Goal: Information Seeking & Learning: Check status

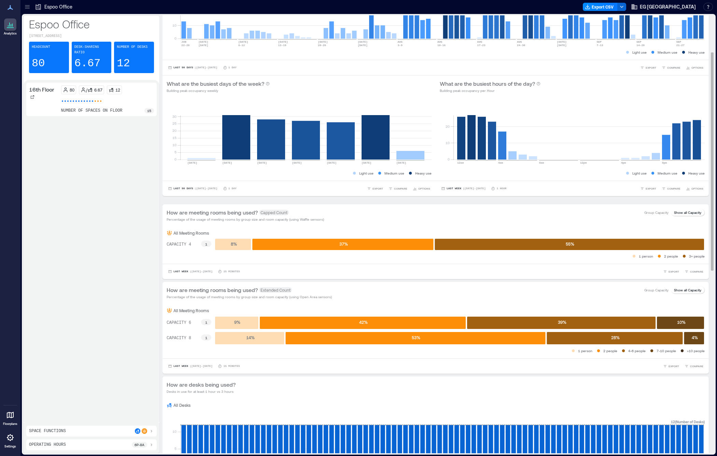
scroll to position [74, 0]
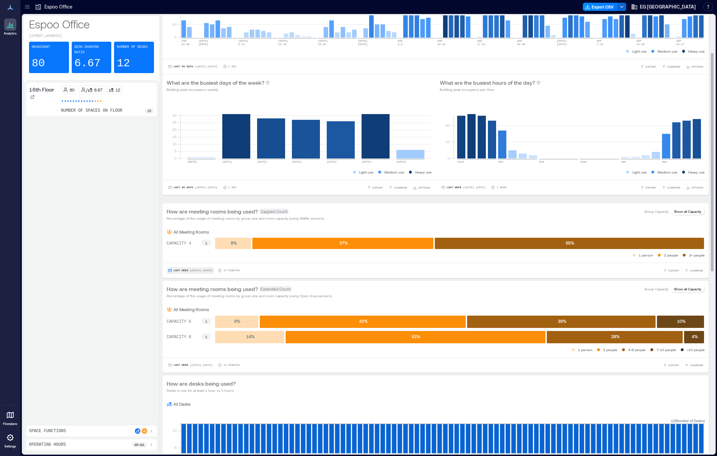
click at [189, 272] on button "Last Week | [DATE] - [DATE]" at bounding box center [190, 270] width 47 height 7
click at [187, 259] on span "Custom" at bounding box center [180, 258] width 15 height 5
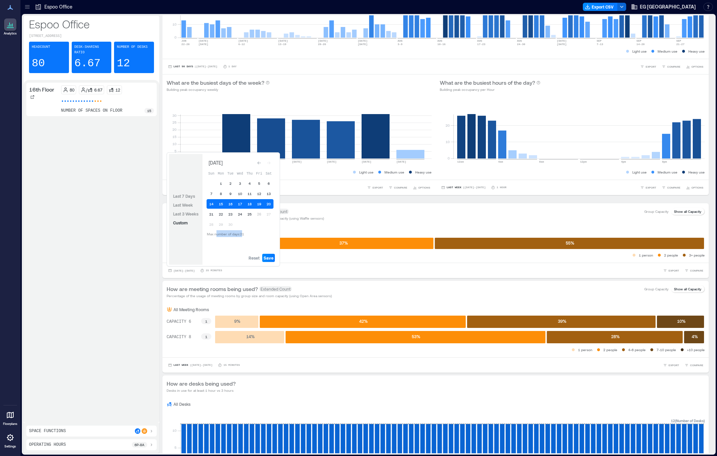
drag, startPoint x: 244, startPoint y: 233, endPoint x: 216, endPoint y: 233, distance: 28.4
click at [216, 233] on span "Max number of days: 21" at bounding box center [225, 234] width 37 height 4
drag, startPoint x: 248, startPoint y: 234, endPoint x: 225, endPoint y: 234, distance: 22.9
click at [225, 234] on td "Max number of days: 21" at bounding box center [240, 234] width 67 height 8
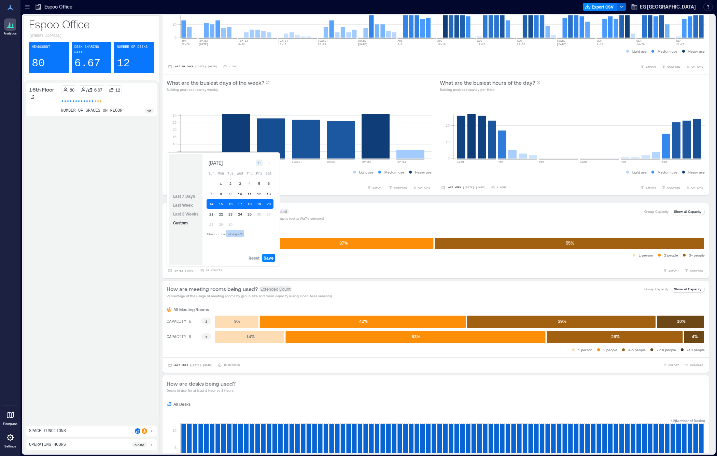
click at [260, 164] on icon "Go to previous month" at bounding box center [259, 163] width 4 height 4
click at [271, 163] on icon "Go to next month" at bounding box center [269, 162] width 4 height 4
click at [195, 270] on span "[DATE] - [DATE]" at bounding box center [184, 270] width 21 height 3
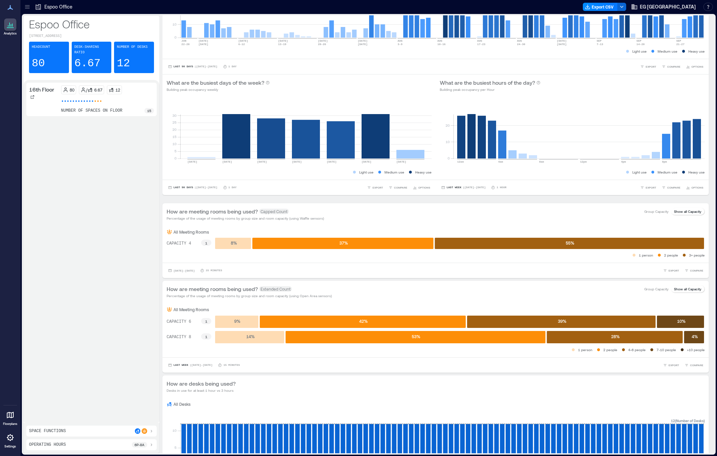
click at [146, 270] on div "16th Floor 80 / 6.67 12 number of spaces on floor 15" at bounding box center [91, 252] width 131 height 338
click at [204, 300] on div "How are meeting rooms being used? Extended Count Percentage of the usage of mee…" at bounding box center [436, 292] width 547 height 22
click at [201, 299] on div "How are meeting rooms being used? Extended Count Percentage of the usage of mee…" at bounding box center [436, 292] width 547 height 22
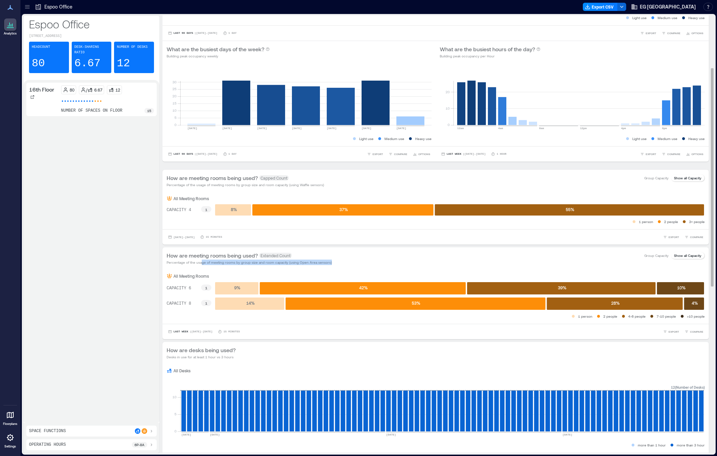
scroll to position [108, 0]
click at [206, 333] on button "Last Week | [DATE] - [DATE]" at bounding box center [190, 331] width 47 height 7
click at [188, 319] on span "Custom" at bounding box center [180, 319] width 15 height 5
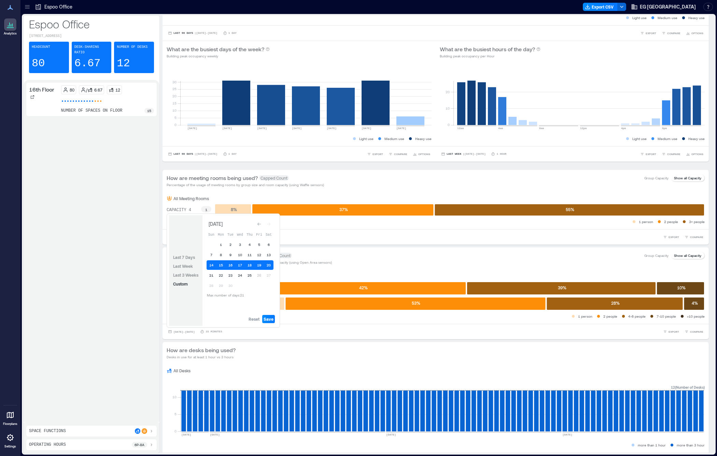
click at [117, 305] on div "16th Floor 80 / 6.67 12 number of spaces on floor 15" at bounding box center [91, 252] width 131 height 338
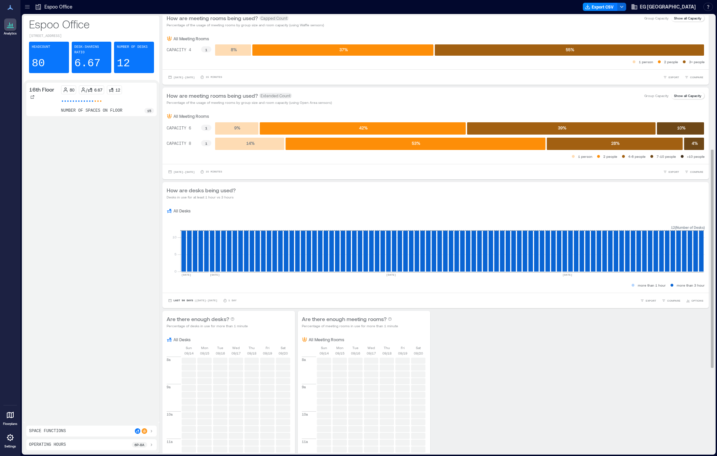
scroll to position [269, 0]
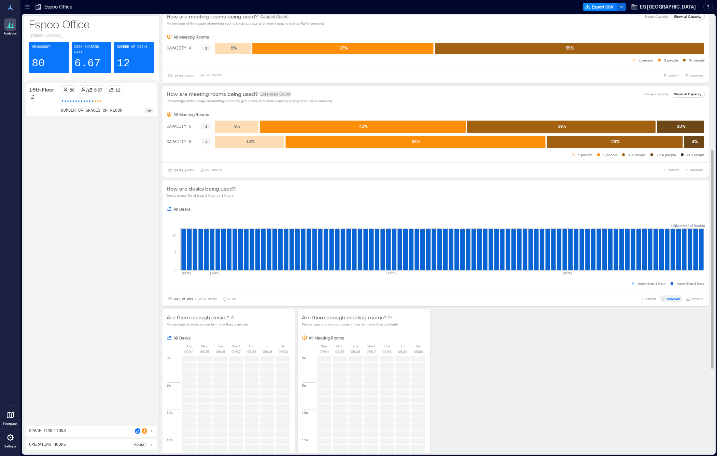
click at [678, 300] on span "COMPARE" at bounding box center [674, 299] width 13 height 4
click at [618, 302] on div "Last 90 Days | [DATE] - [DATE] 1 Day EXPORT COMPARE FLOORS 16th Floor OPTIONS" at bounding box center [436, 299] width 538 height 7
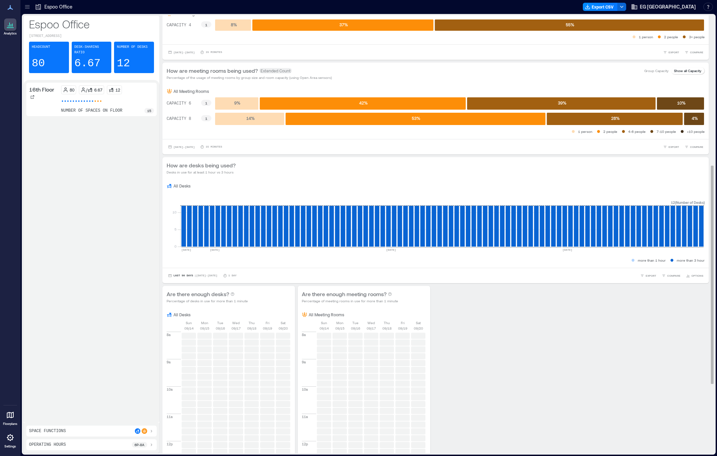
scroll to position [300, 0]
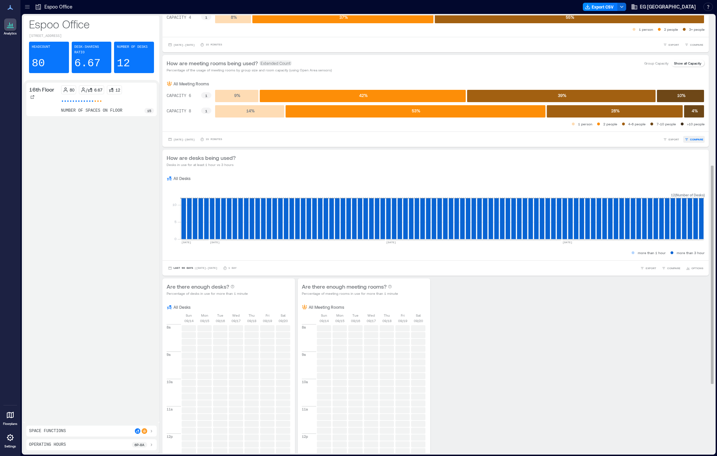
click at [700, 139] on span "COMPARE" at bounding box center [696, 139] width 13 height 4
click at [685, 151] on div "How are desks being used? Desks in use for at least 1 hour vs 3 hours" at bounding box center [436, 161] width 547 height 22
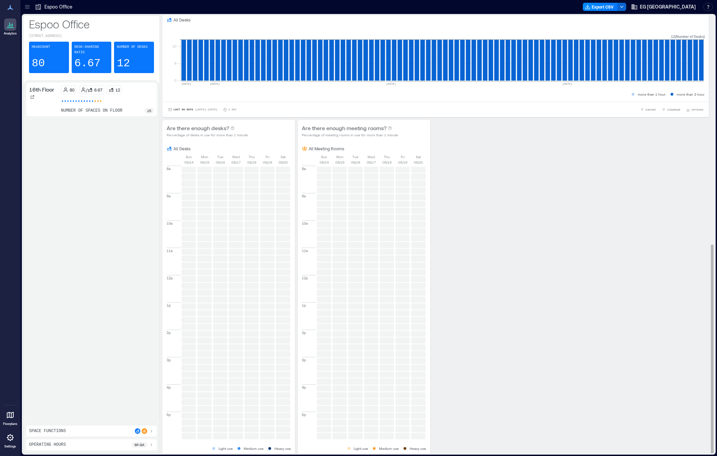
scroll to position [8, 0]
drag, startPoint x: 234, startPoint y: 127, endPoint x: 241, endPoint y: 127, distance: 6.8
click at [241, 132] on p "Percentage of desks in use for more than 1 minute" at bounding box center [207, 134] width 81 height 5
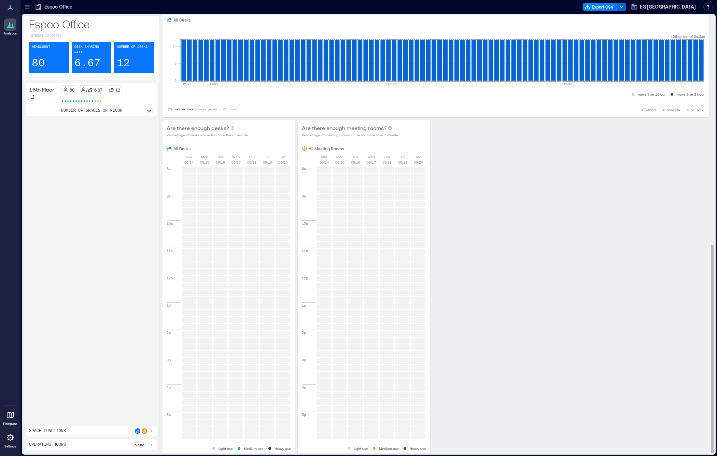
click at [212, 132] on p "Percentage of desks in use for more than 1 minute" at bounding box center [207, 134] width 81 height 5
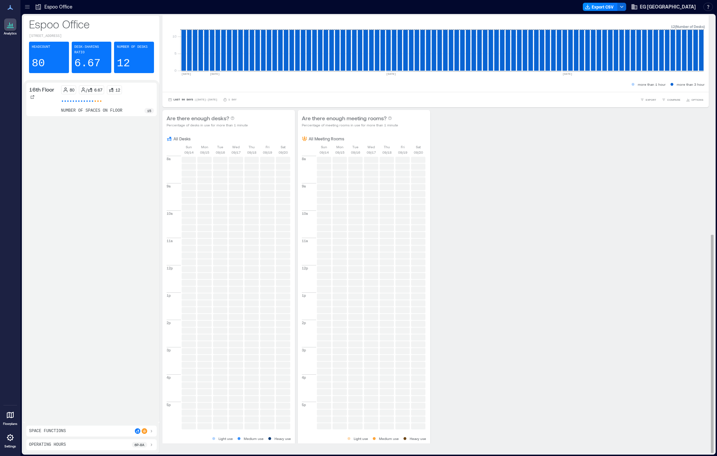
scroll to position [0, 0]
click at [149, 432] on icon at bounding box center [151, 430] width 5 height 5
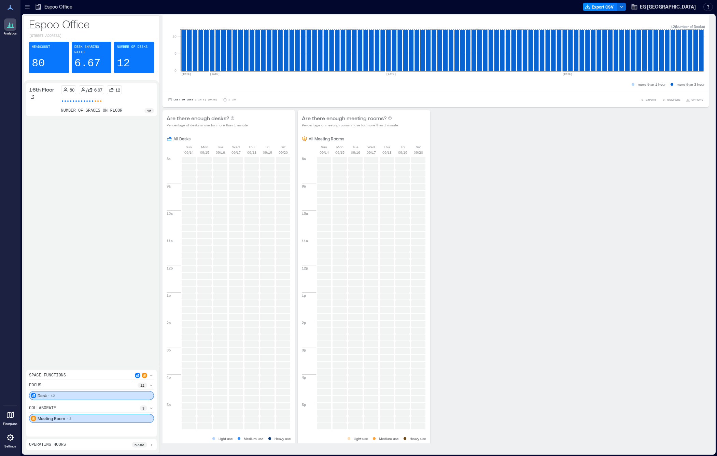
click at [138, 397] on div "Desk 12" at bounding box center [91, 395] width 125 height 9
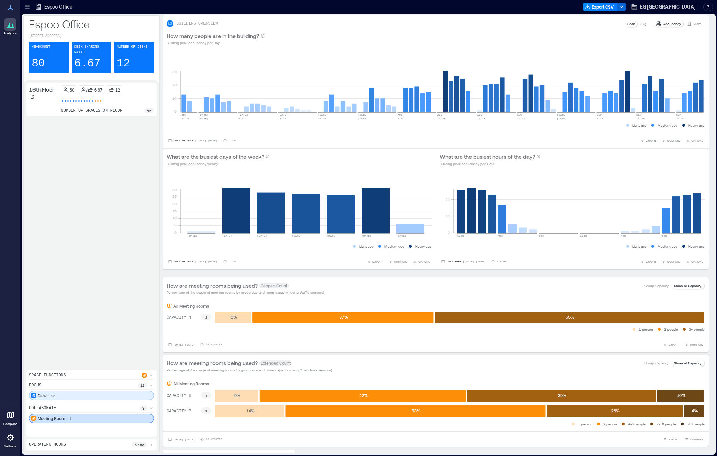
click at [127, 395] on div "Desk 12" at bounding box center [91, 395] width 125 height 9
click at [109, 419] on div "Meeting Room 3" at bounding box center [91, 418] width 125 height 9
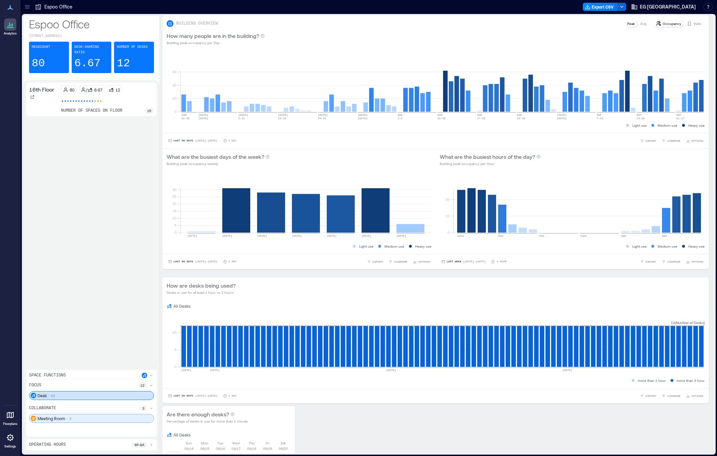
click at [91, 418] on div "Meeting Room 3" at bounding box center [91, 418] width 125 height 9
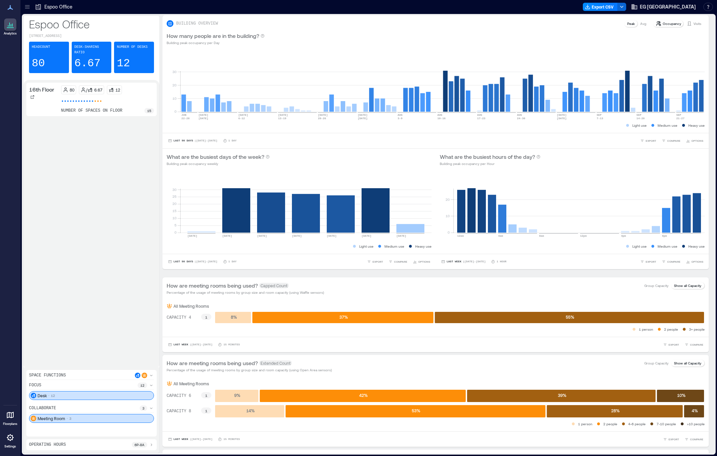
click at [147, 444] on div "6p - 8a" at bounding box center [139, 444] width 15 height 5
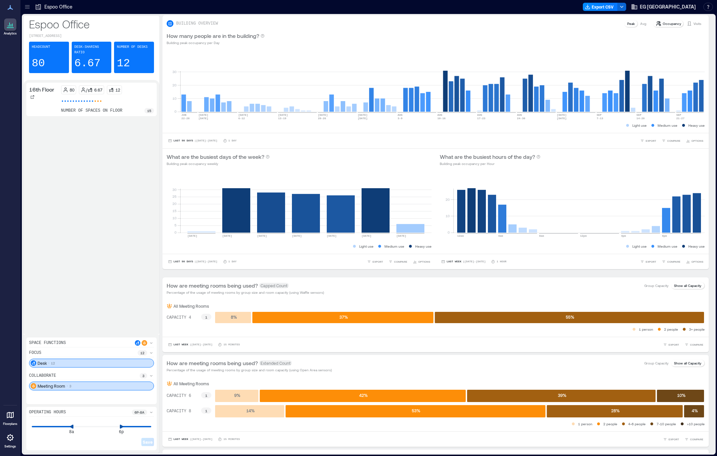
click at [157, 306] on div "16th Floor 80 / 6.67 12 number of spaces on floor 15" at bounding box center [92, 207] width 136 height 255
click at [151, 413] on icon at bounding box center [151, 412] width 5 height 5
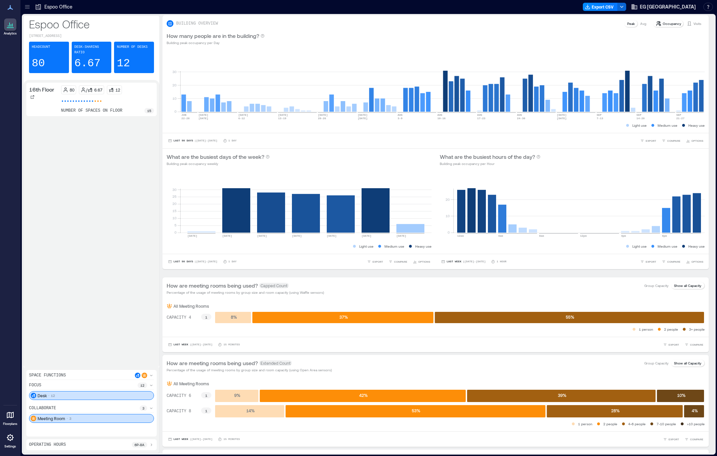
click at [151, 374] on icon at bounding box center [151, 375] width 5 height 5
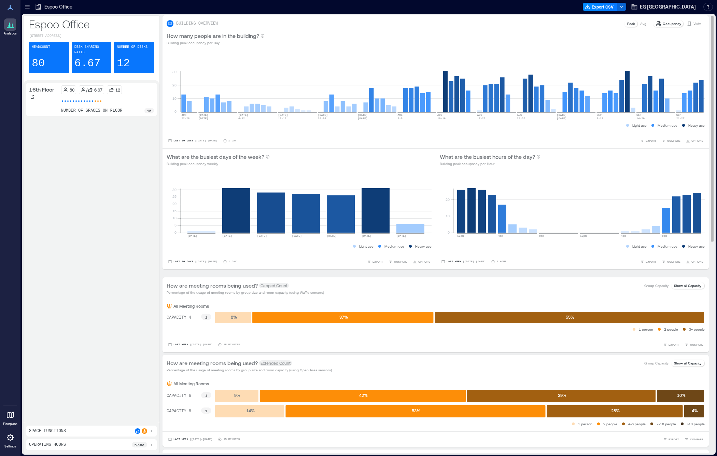
click at [645, 23] on p "Avg" at bounding box center [644, 23] width 6 height 5
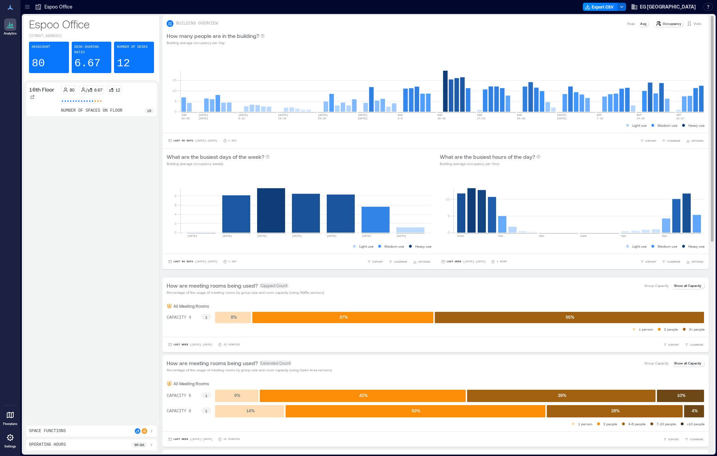
click at [635, 24] on p "Peak" at bounding box center [632, 23] width 8 height 5
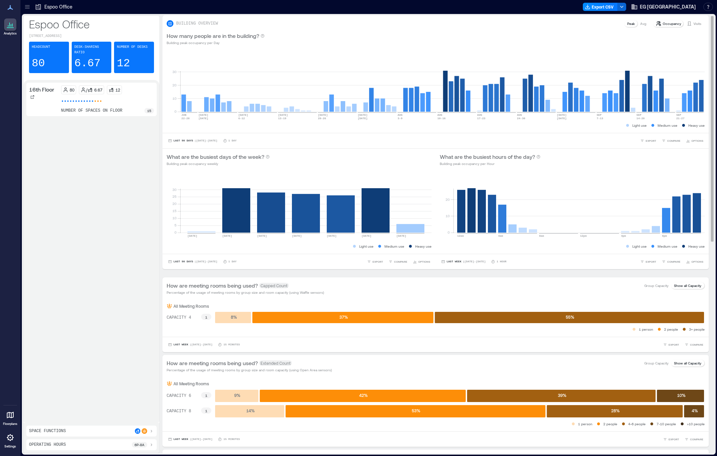
click at [641, 24] on p "Avg" at bounding box center [644, 23] width 6 height 5
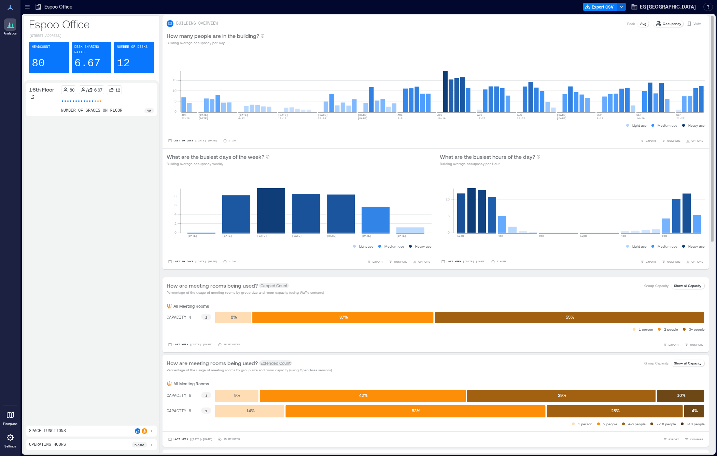
click at [696, 24] on p "Visits" at bounding box center [698, 23] width 8 height 5
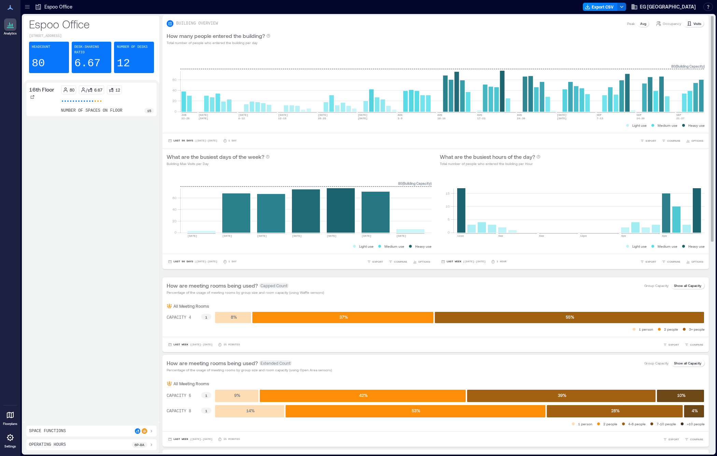
click at [678, 24] on p "Occupancy" at bounding box center [672, 23] width 18 height 5
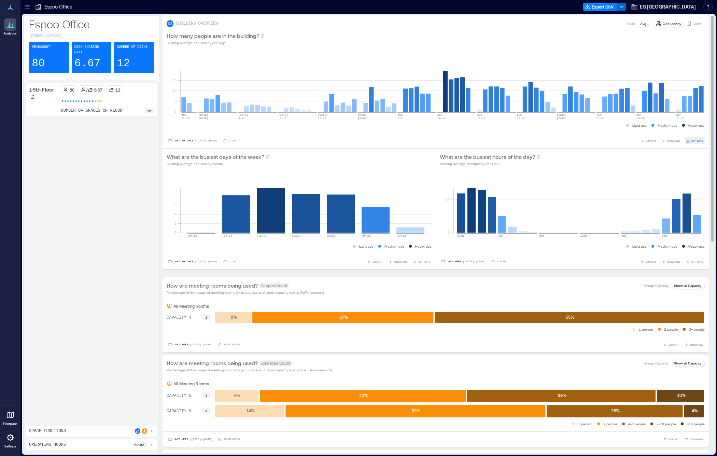
click at [692, 141] on span "OPTIONS" at bounding box center [698, 141] width 12 height 4
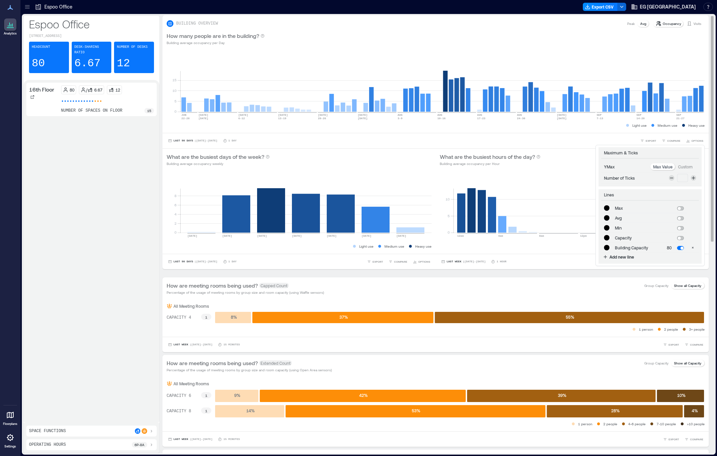
click at [681, 208] on span at bounding box center [680, 208] width 7 height 4
type input "*******"
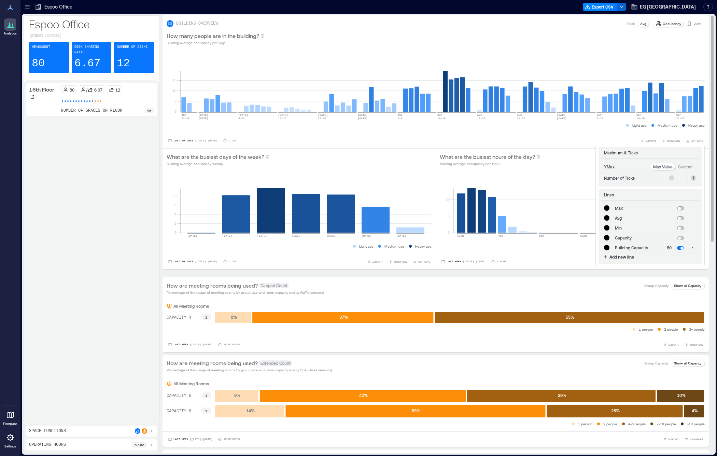
type input "*******"
click at [681, 219] on span at bounding box center [679, 218] width 3 height 3
type input "*******"
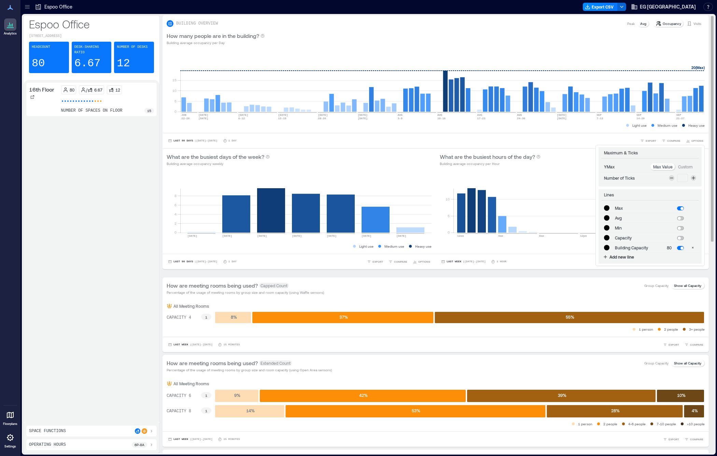
type input "*******"
click at [681, 229] on span at bounding box center [679, 228] width 3 height 3
type input "*******"
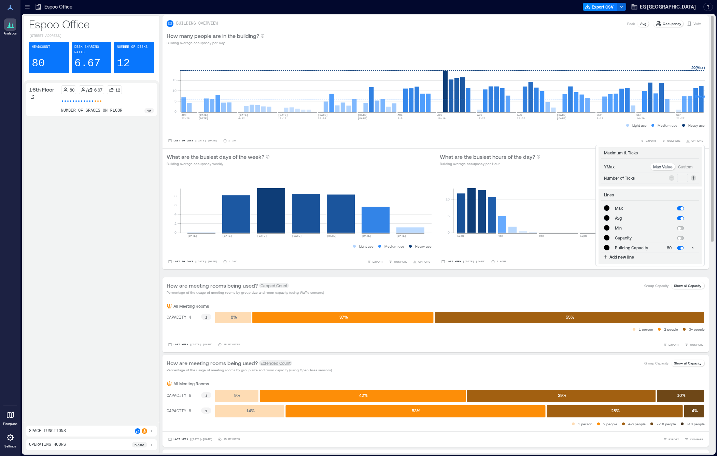
type input "*******"
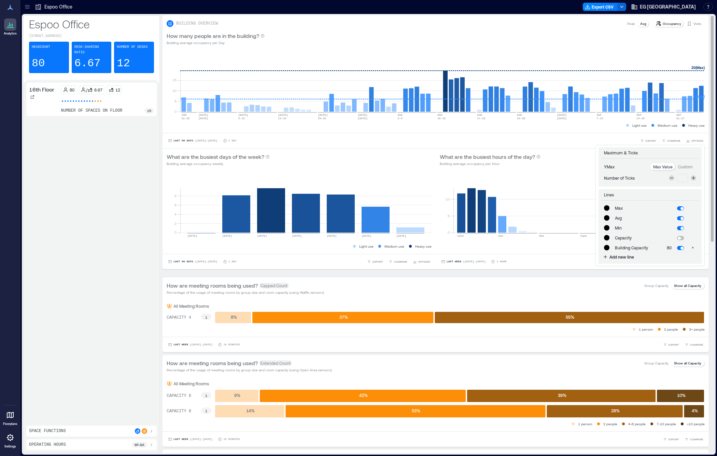
type input "*******"
click at [682, 231] on td at bounding box center [681, 228] width 12 height 10
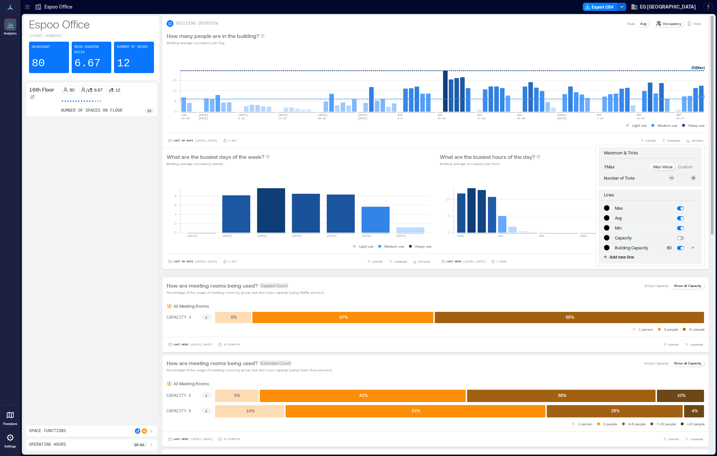
click at [680, 228] on span at bounding box center [680, 228] width 7 height 4
type input "*******"
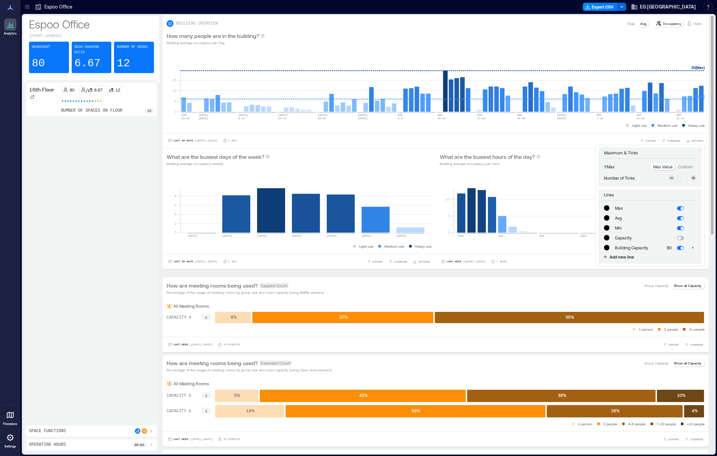
type input "*******"
click at [680, 239] on span at bounding box center [679, 238] width 3 height 3
type input "*******"
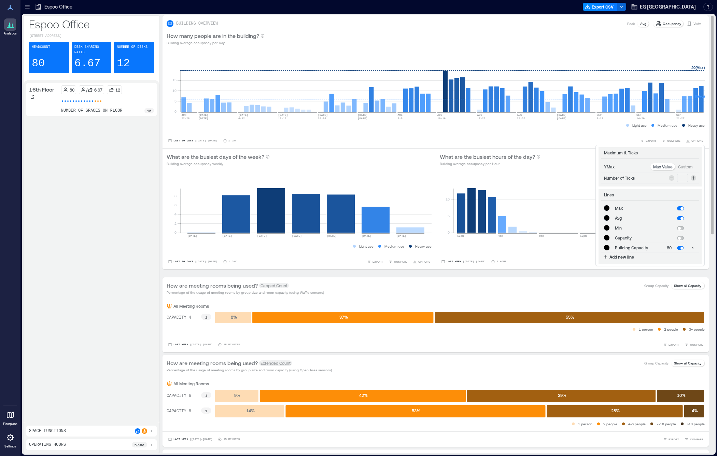
type input "*******"
click at [681, 238] on span at bounding box center [682, 238] width 3 height 3
type input "*******"
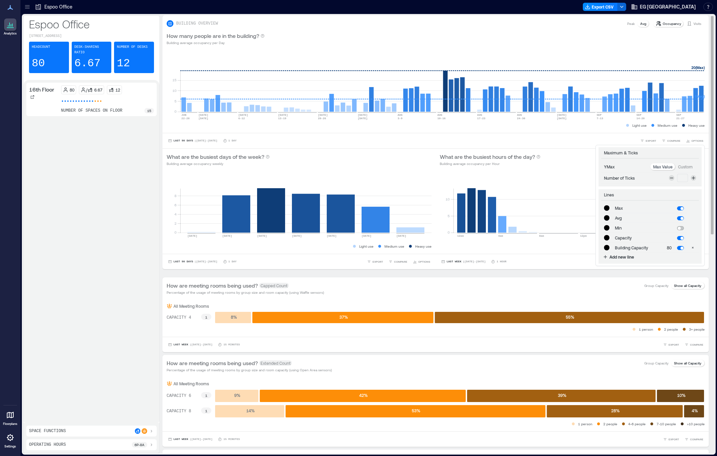
type input "*******"
click at [694, 179] on icon at bounding box center [693, 177] width 5 height 5
type input "*"
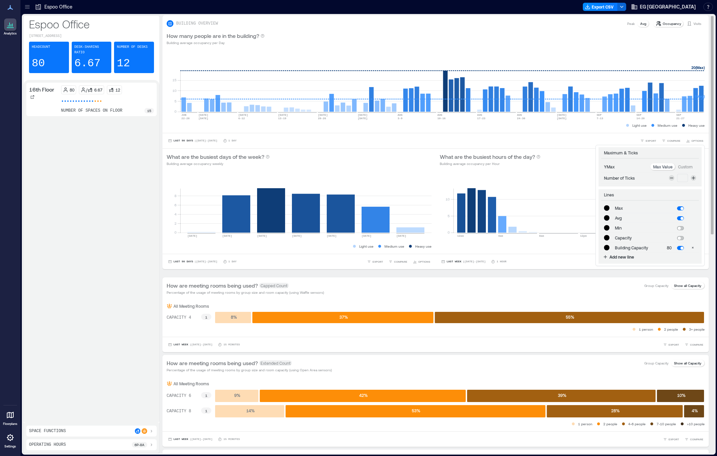
type input "*******"
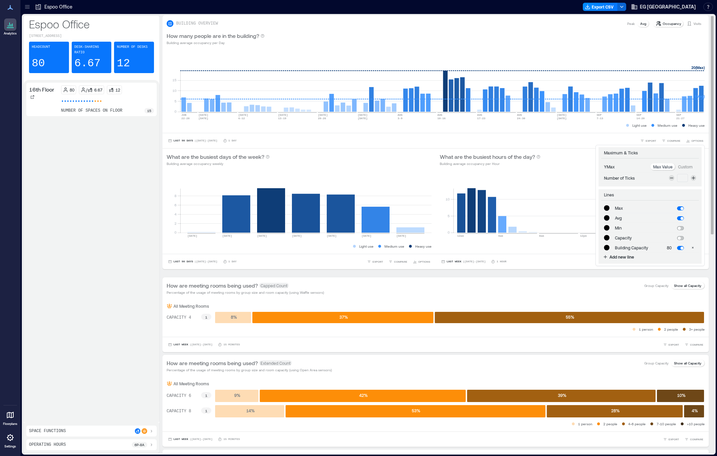
click at [680, 239] on span at bounding box center [679, 238] width 3 height 3
type input "*******"
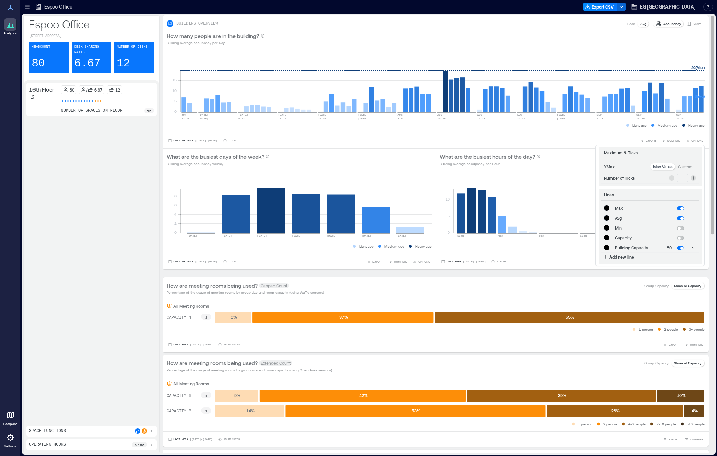
type input "*******"
click at [682, 238] on span at bounding box center [682, 238] width 3 height 3
type input "*******"
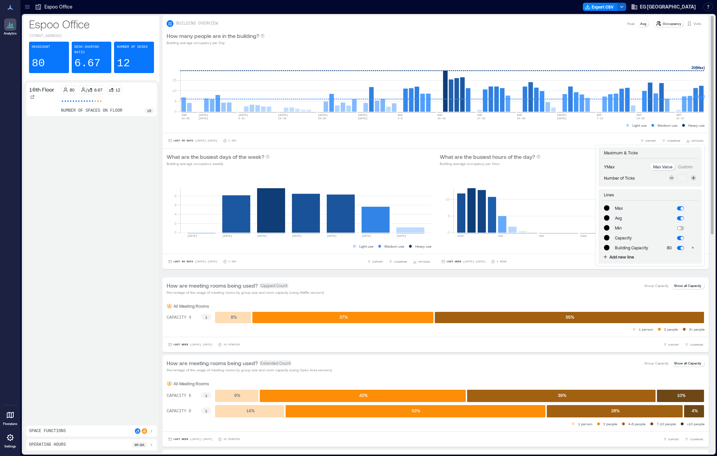
type input "*******"
click at [685, 166] on p "Custom" at bounding box center [685, 166] width 15 height 5
type input "*******"
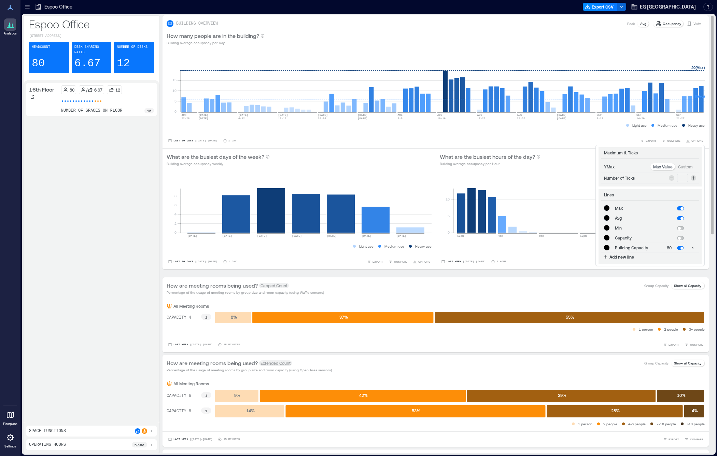
type input "*******"
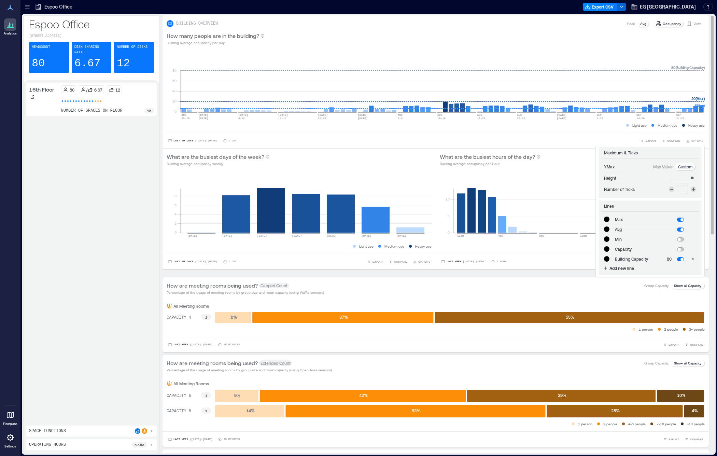
click at [674, 46] on div "How many people are in the building? Building average occupancy per Day" at bounding box center [436, 39] width 547 height 22
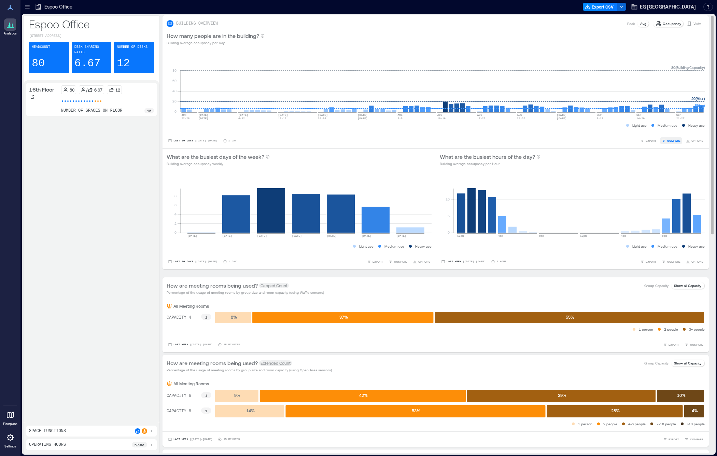
click at [678, 140] on span "COMPARE" at bounding box center [674, 141] width 13 height 4
click at [670, 127] on div "16th Floor" at bounding box center [629, 127] width 100 height 9
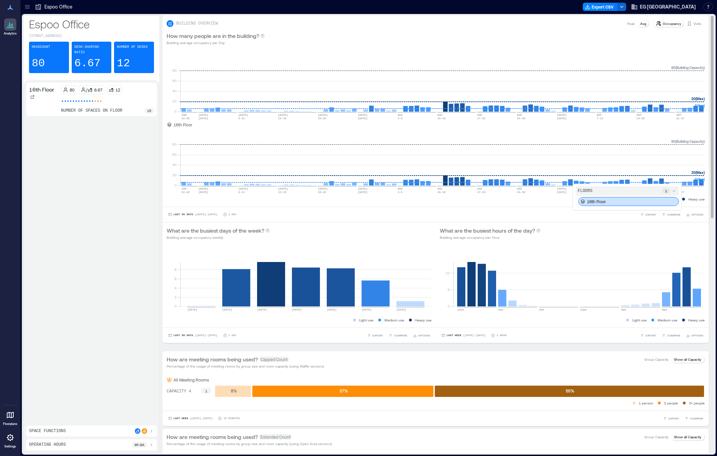
click at [671, 201] on div "16th Floor" at bounding box center [629, 201] width 100 height 9
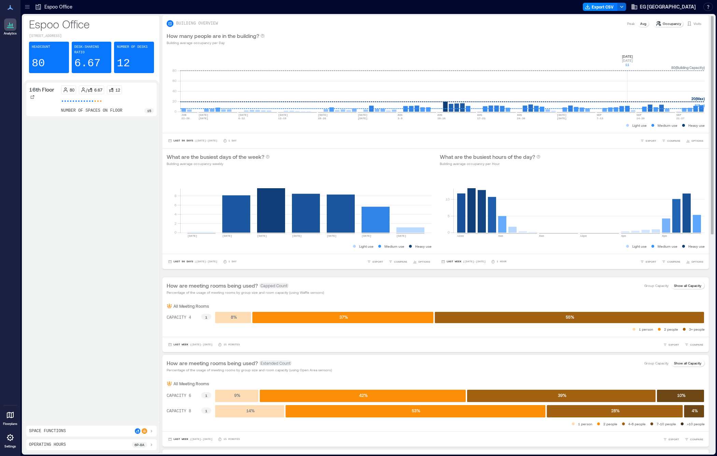
click at [627, 60] on rect at bounding box center [442, 83] width 525 height 58
click at [605, 44] on div "How many people are in the building? Building average occupancy per Day" at bounding box center [436, 39] width 538 height 14
click at [24, 9] on icon at bounding box center [27, 6] width 7 height 7
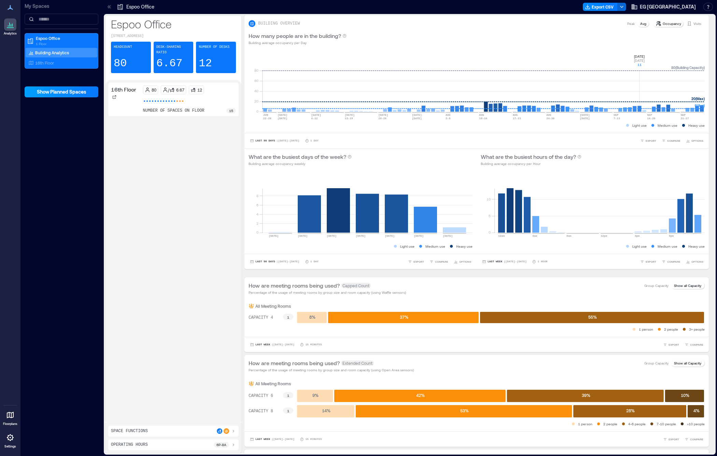
click at [63, 90] on span "Show Planned Spaces" at bounding box center [62, 91] width 50 height 7
click at [58, 92] on span "Hide Planned Spaces" at bounding box center [61, 91] width 47 height 7
click at [52, 64] on p "16th Floor" at bounding box center [44, 62] width 19 height 5
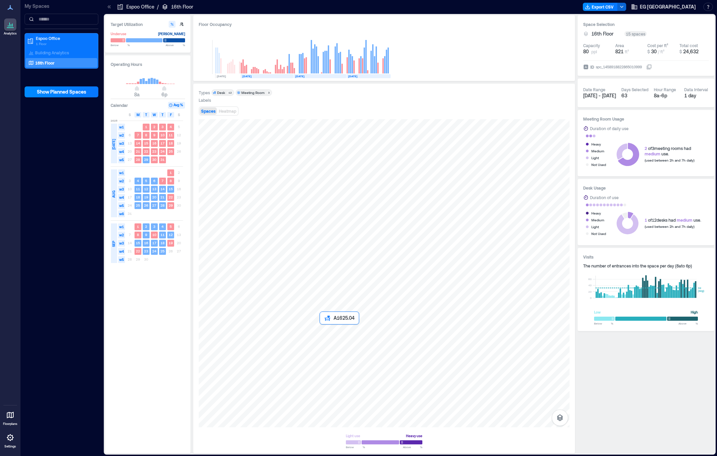
click at [324, 329] on div at bounding box center [384, 273] width 371 height 308
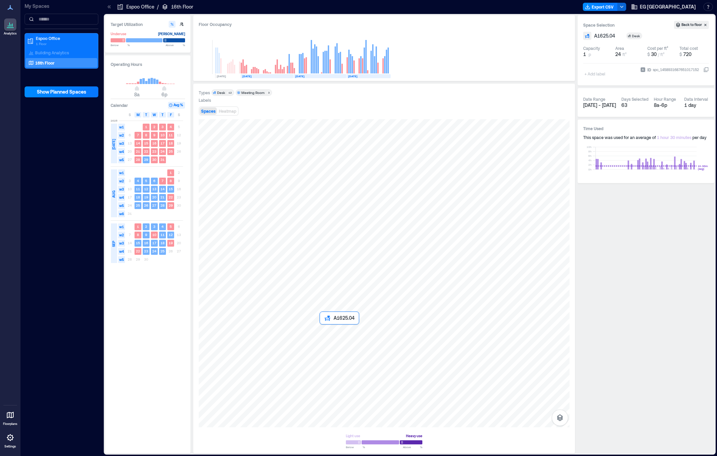
click at [324, 329] on div at bounding box center [384, 273] width 371 height 308
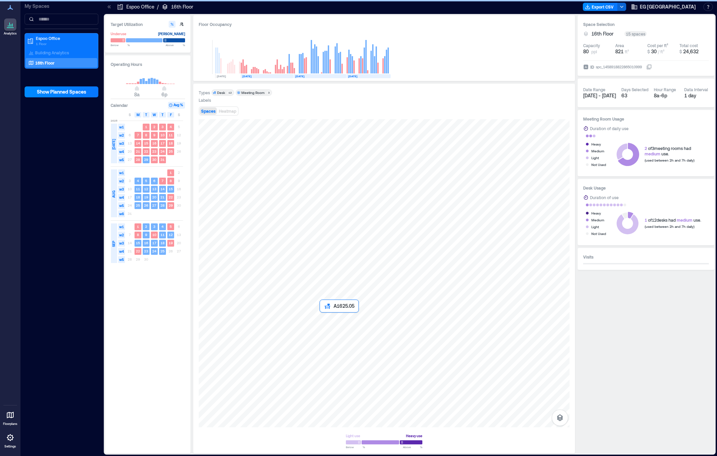
click at [327, 317] on div at bounding box center [384, 273] width 371 height 308
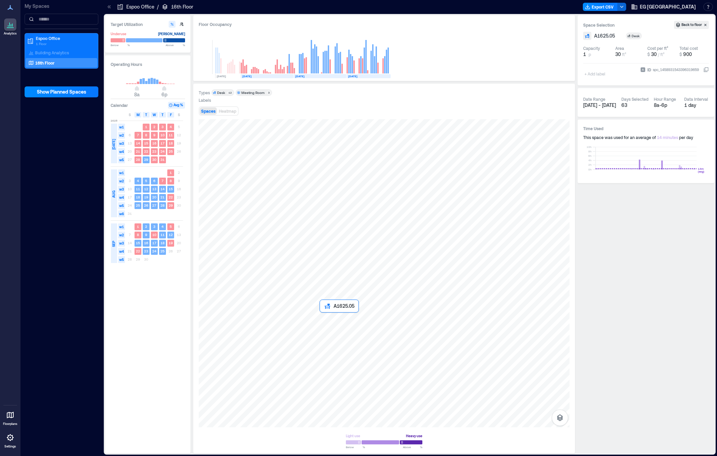
click at [327, 317] on div at bounding box center [384, 273] width 371 height 308
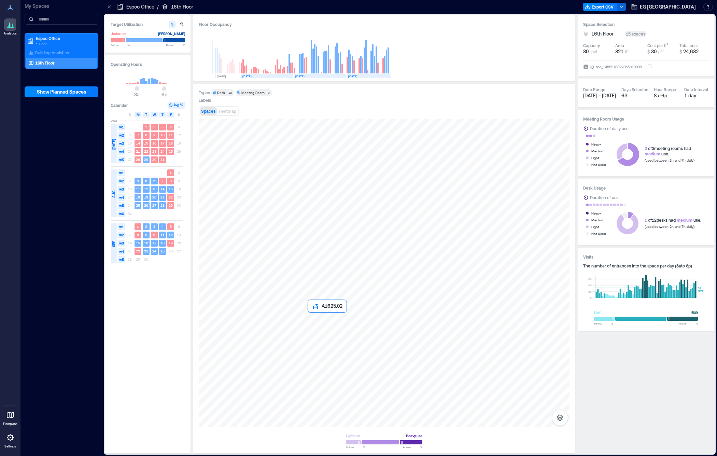
click at [316, 318] on div at bounding box center [384, 273] width 371 height 308
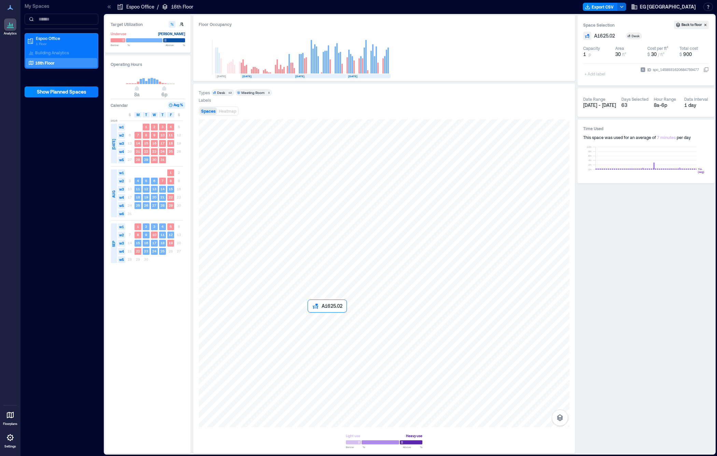
click at [316, 318] on div at bounding box center [384, 273] width 371 height 308
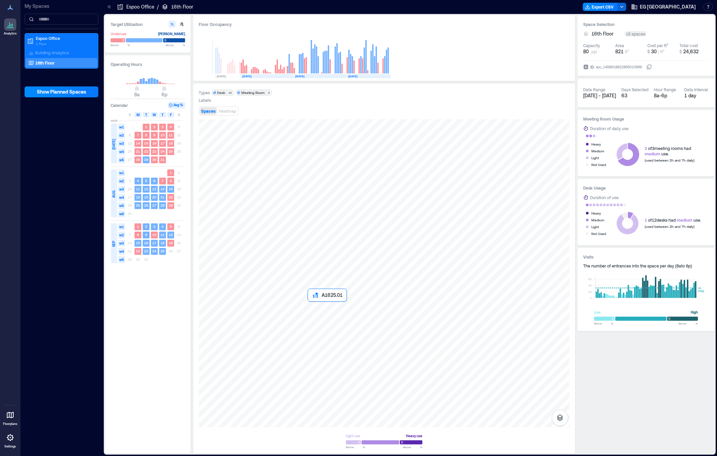
click at [316, 307] on div at bounding box center [384, 273] width 371 height 308
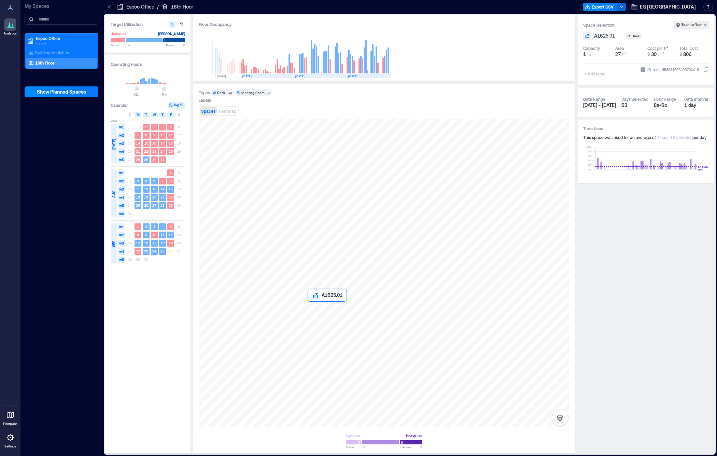
click at [316, 307] on div at bounding box center [384, 273] width 371 height 308
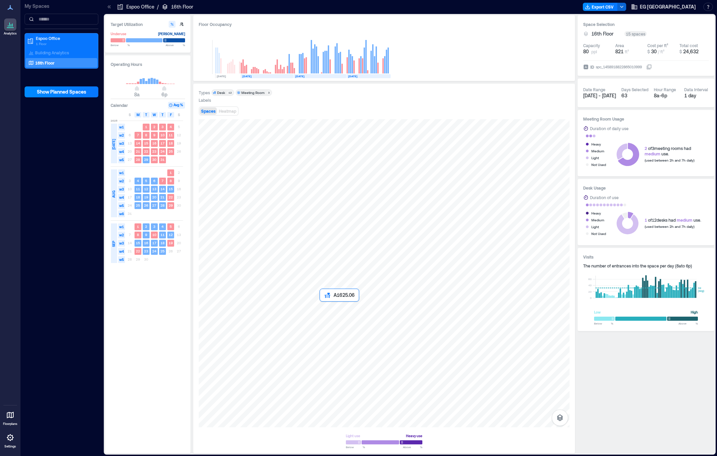
click at [330, 305] on div at bounding box center [384, 273] width 371 height 308
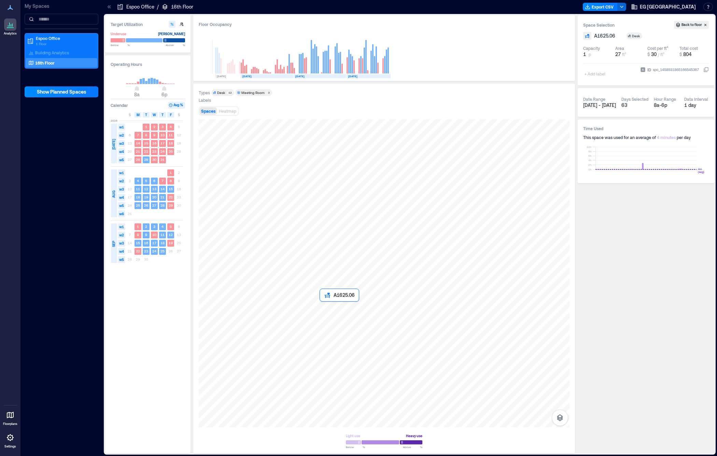
click at [328, 306] on div at bounding box center [384, 273] width 371 height 308
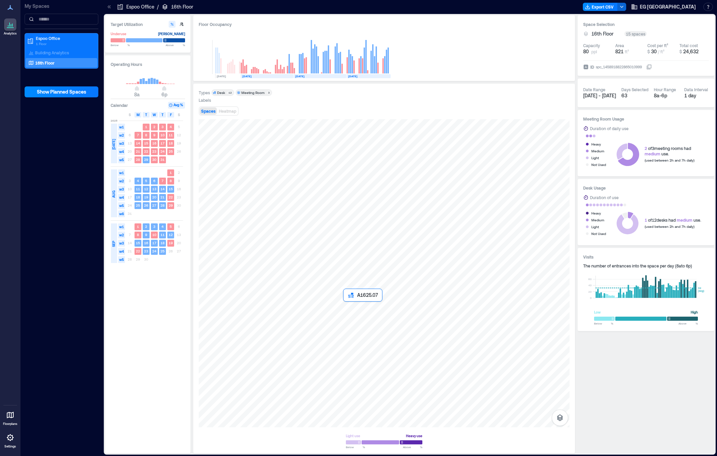
click at [349, 306] on div at bounding box center [384, 273] width 371 height 308
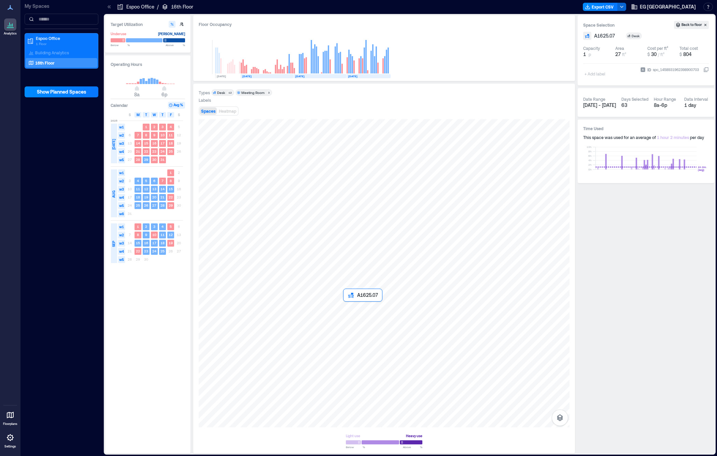
click at [349, 306] on div at bounding box center [384, 273] width 371 height 308
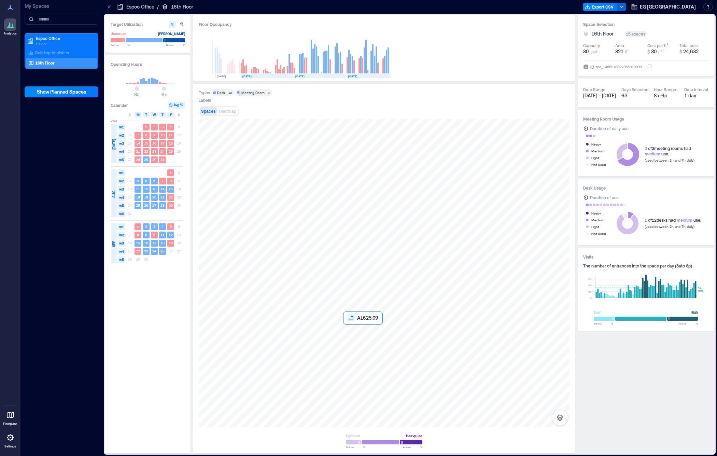
click at [349, 329] on div at bounding box center [384, 273] width 371 height 308
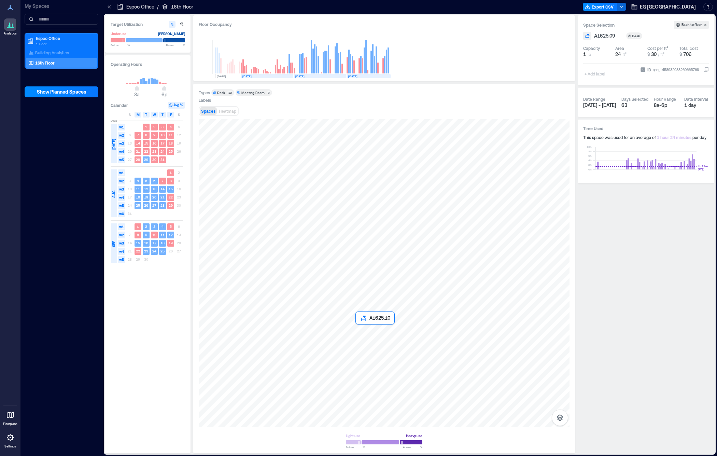
click at [362, 329] on div at bounding box center [384, 273] width 371 height 308
click at [354, 329] on div at bounding box center [384, 273] width 371 height 308
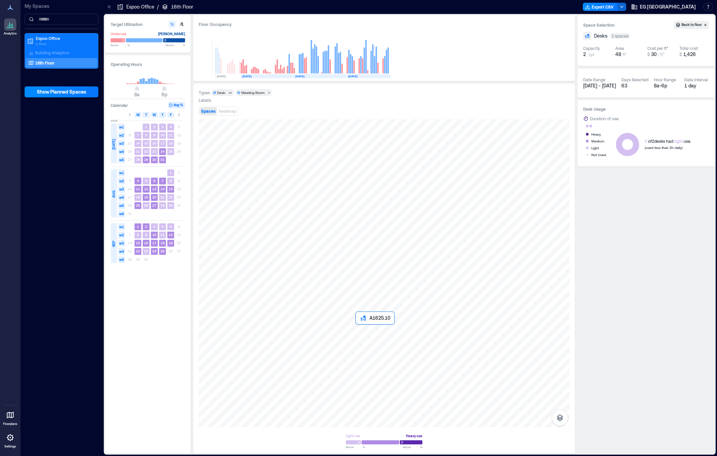
click at [359, 330] on div at bounding box center [384, 273] width 371 height 308
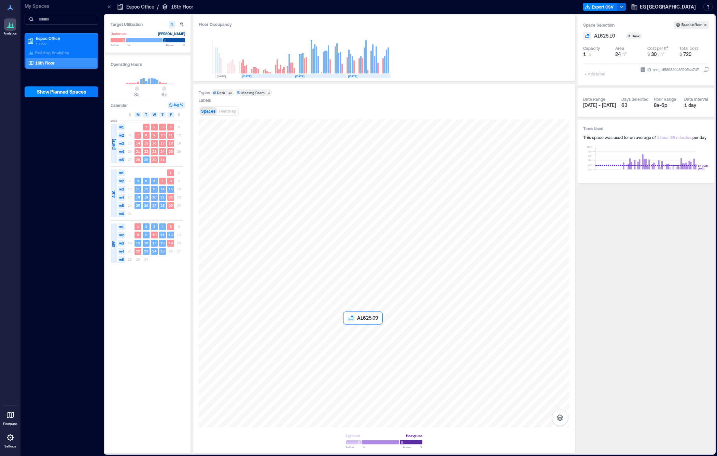
click at [351, 330] on div at bounding box center [384, 273] width 371 height 308
click at [351, 332] on div at bounding box center [384, 273] width 371 height 308
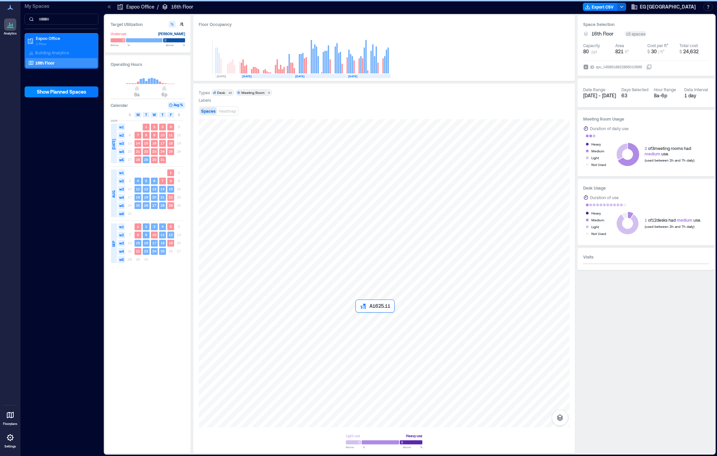
click at [361, 319] on div at bounding box center [384, 273] width 371 height 308
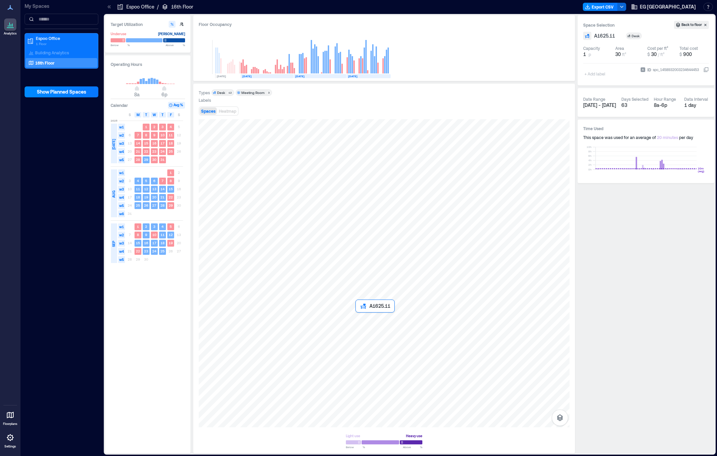
click at [362, 318] on div at bounding box center [384, 273] width 371 height 308
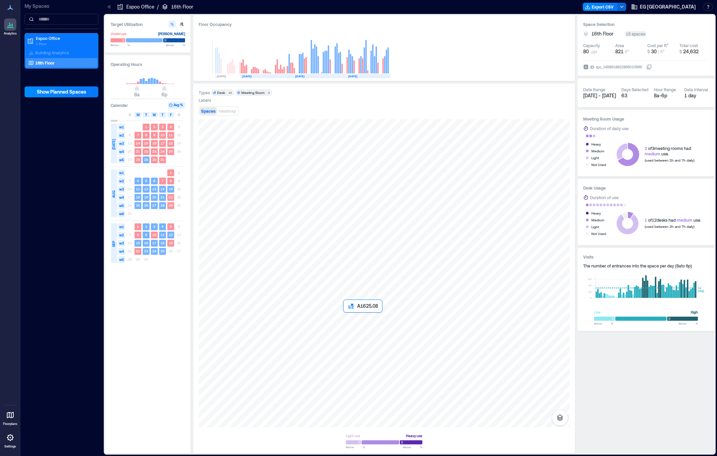
click at [352, 318] on div at bounding box center [384, 273] width 371 height 308
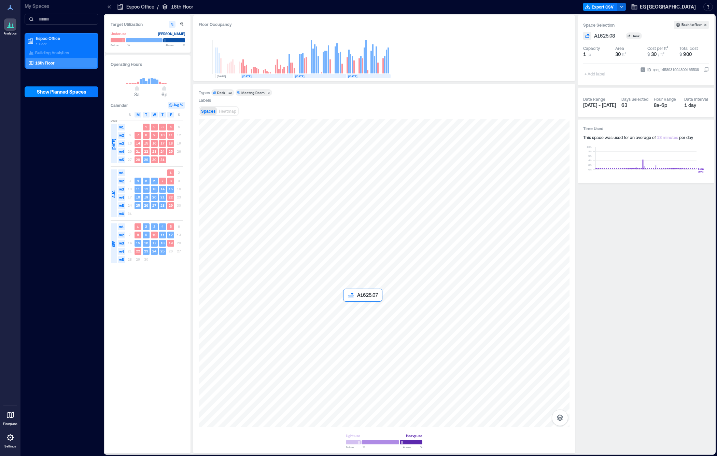
click at [351, 308] on div at bounding box center [384, 273] width 371 height 308
click at [360, 307] on div at bounding box center [384, 273] width 371 height 308
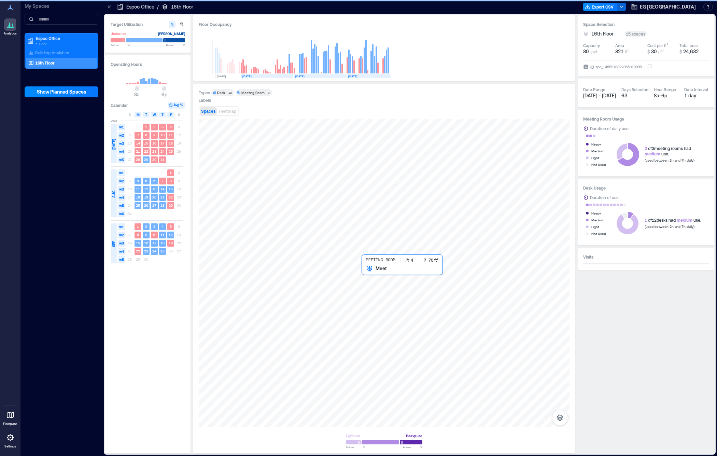
click at [371, 281] on div at bounding box center [384, 273] width 371 height 308
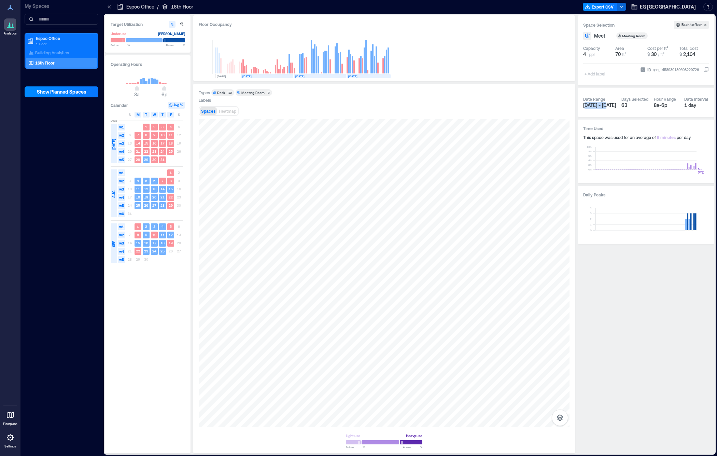
drag, startPoint x: 586, startPoint y: 106, endPoint x: 607, endPoint y: 106, distance: 20.5
click at [607, 106] on span "[DATE] - [DATE]" at bounding box center [600, 105] width 33 height 6
drag, startPoint x: 583, startPoint y: 106, endPoint x: 608, endPoint y: 106, distance: 24.6
click at [608, 106] on div "Date Range [DATE] - [DATE] Days Selected 63 Hour Range 8a - 6p Data Interval 1 …" at bounding box center [646, 102] width 137 height 29
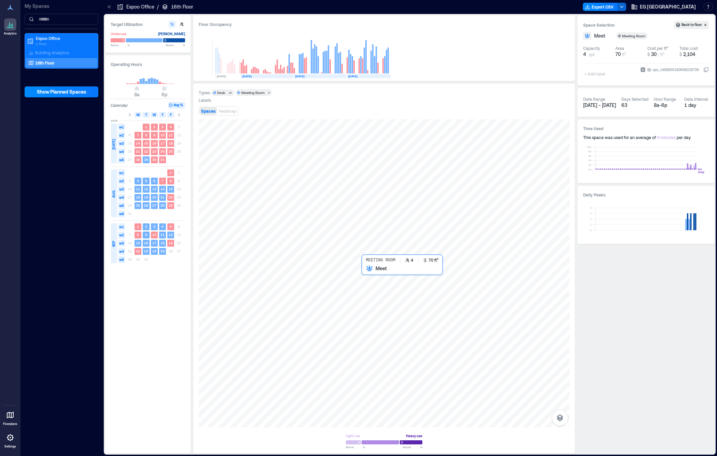
click at [366, 280] on div at bounding box center [384, 273] width 371 height 308
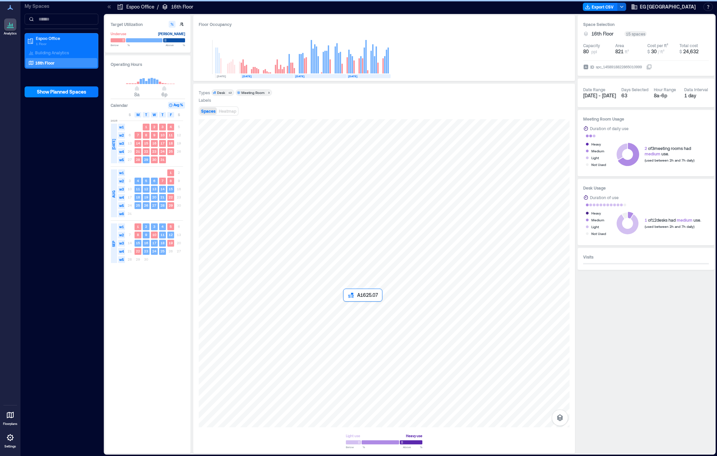
click at [352, 310] on div at bounding box center [384, 273] width 371 height 308
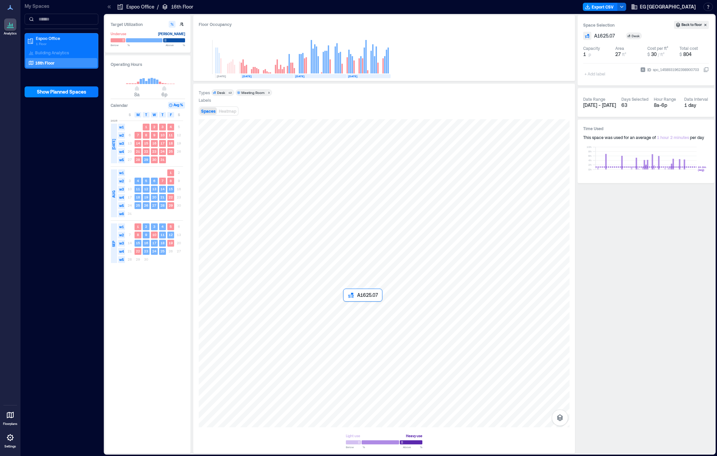
click at [352, 310] on div at bounding box center [384, 273] width 371 height 308
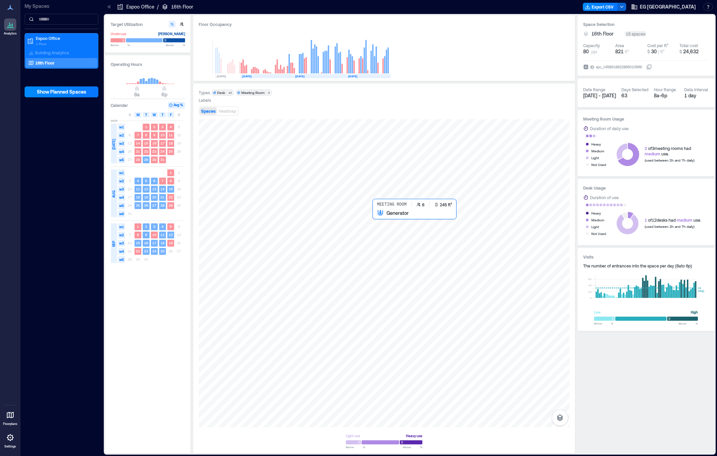
click at [388, 237] on div at bounding box center [384, 273] width 371 height 308
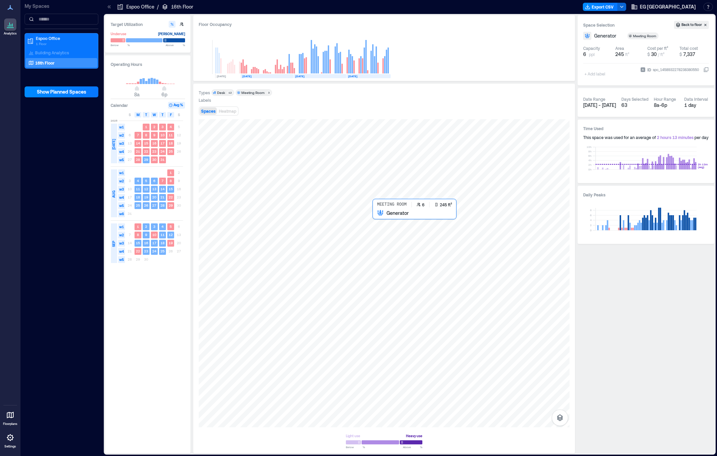
click at [388, 237] on div at bounding box center [384, 273] width 371 height 308
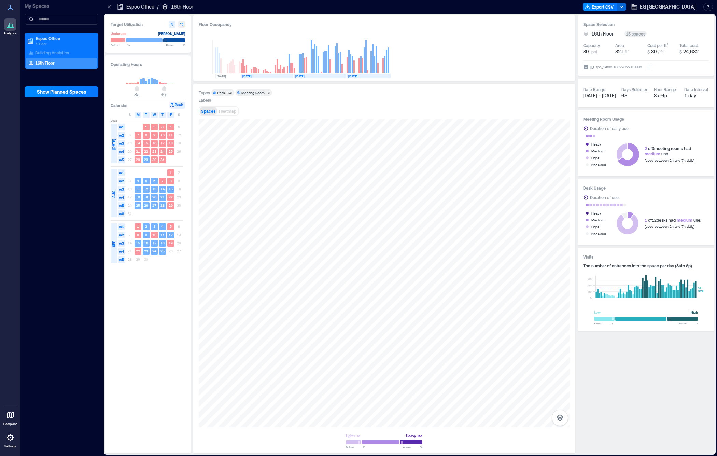
click at [181, 25] on icon "button" at bounding box center [181, 24] width 3 height 3
type input "**"
click at [172, 25] on icon "button" at bounding box center [172, 24] width 4 height 4
type input "**"
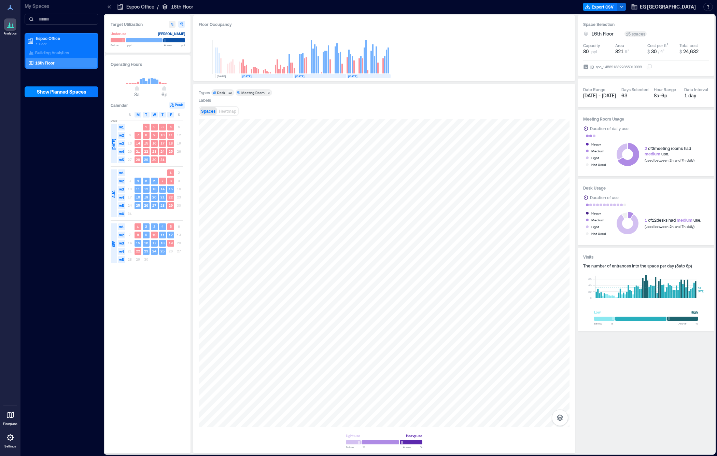
type input "**"
click at [562, 425] on button "button" at bounding box center [560, 418] width 16 height 16
click at [560, 398] on icon "button" at bounding box center [560, 398] width 6 height 6
click at [563, 385] on icon "button" at bounding box center [560, 382] width 8 height 8
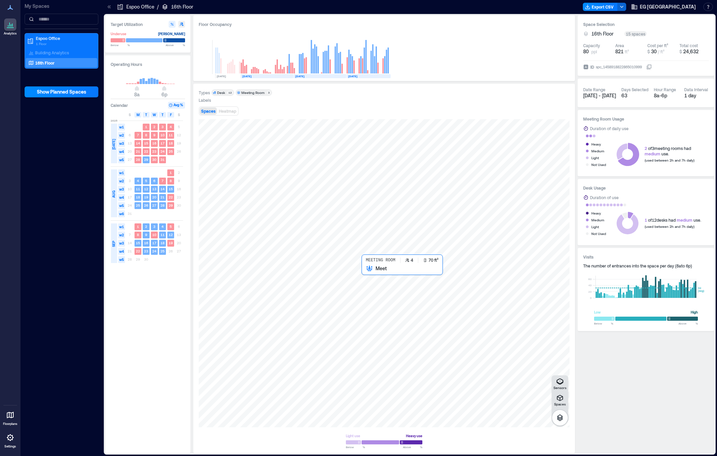
click at [369, 284] on div at bounding box center [384, 273] width 371 height 308
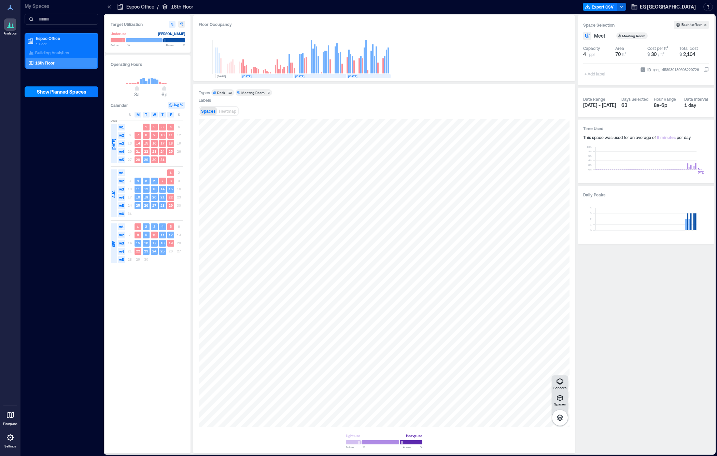
click at [618, 103] on div "Date Range [DATE] - [DATE] Days Selected 63 Hour Range 8a - 6p Data Interval 1 …" at bounding box center [647, 103] width 126 height 18
click at [600, 103] on span "[DATE] - [DATE]" at bounding box center [600, 105] width 33 height 6
click at [600, 37] on span "Meet" at bounding box center [599, 35] width 11 height 7
click at [600, 87] on div "Space Selection Back to floor **** Meeting Room Capacity 4 ppl Area 70 ft² Cost…" at bounding box center [646, 129] width 137 height 229
click at [633, 37] on div "Meeting Room" at bounding box center [634, 35] width 24 height 5
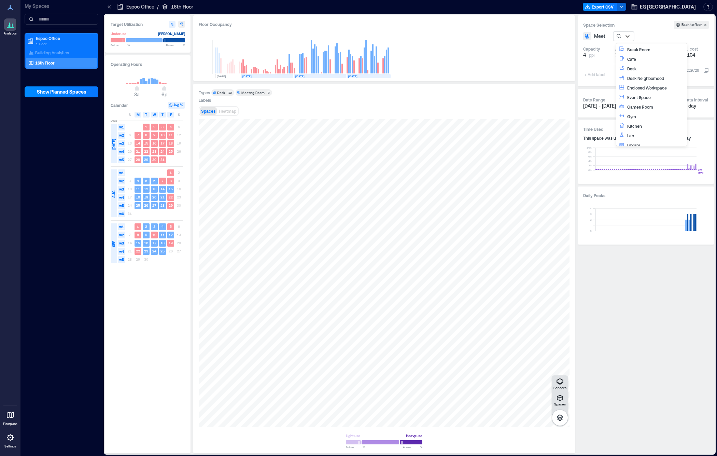
click at [648, 27] on h3 "Space Selection" at bounding box center [629, 25] width 91 height 7
click at [685, 106] on div "1 day" at bounding box center [697, 105] width 25 height 7
click at [695, 103] on div "1 day" at bounding box center [697, 105] width 25 height 7
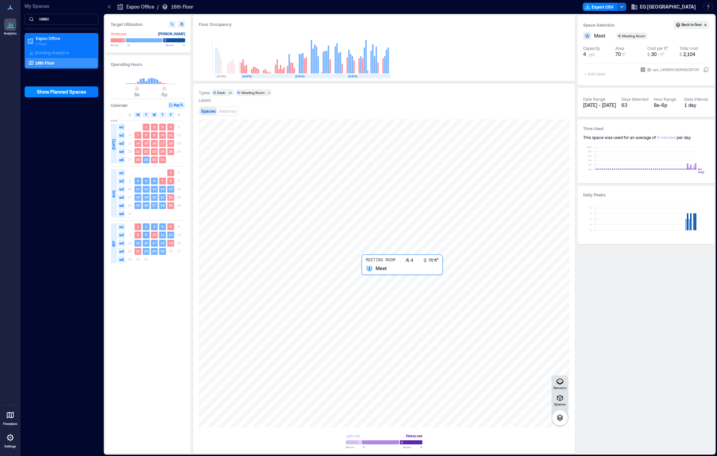
click at [374, 284] on div at bounding box center [384, 273] width 371 height 308
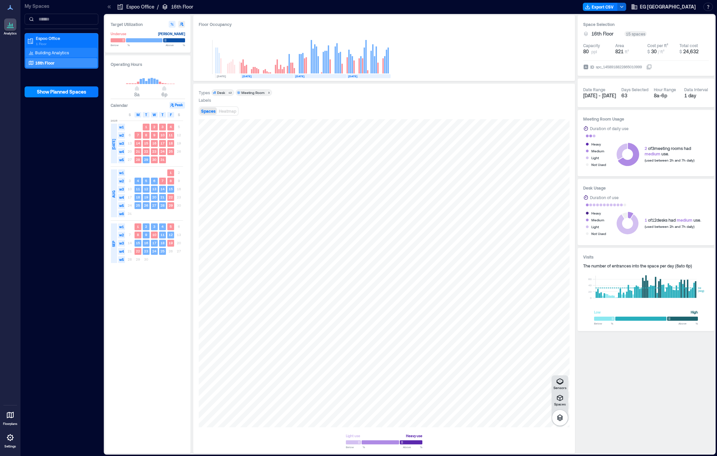
click at [67, 51] on p "Building Analytics" at bounding box center [52, 52] width 34 height 5
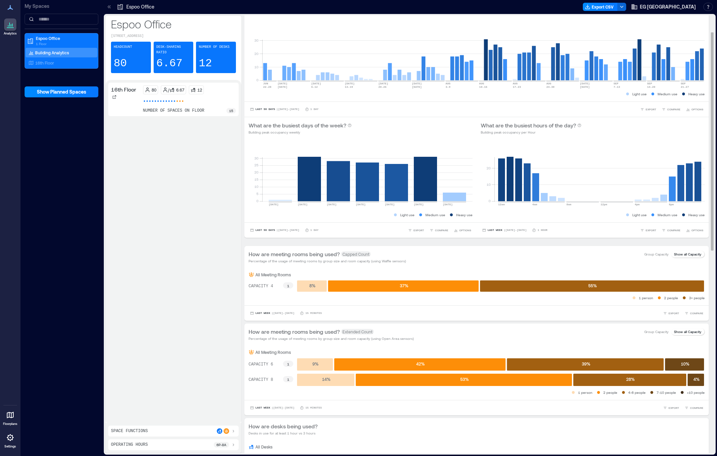
scroll to position [49, 0]
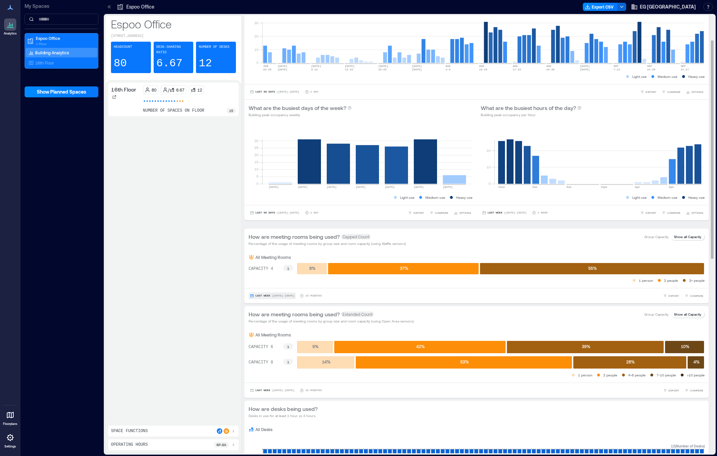
click at [287, 297] on button "Last Week | [DATE] - [DATE]" at bounding box center [272, 295] width 47 height 7
click at [269, 284] on span "Custom" at bounding box center [262, 283] width 15 height 5
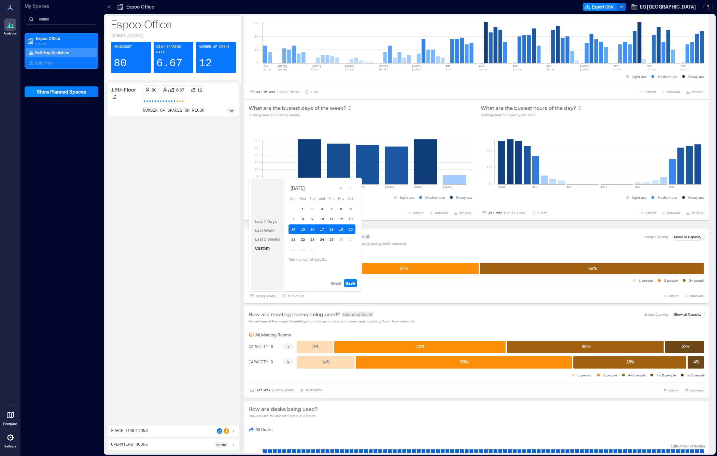
click at [322, 260] on span "Max number of days: 21" at bounding box center [307, 259] width 37 height 4
drag, startPoint x: 331, startPoint y: 260, endPoint x: 286, endPoint y: 259, distance: 45.1
click at [286, 259] on div "[DATE] Sun Mon Tue Wed Thu Fri Sat 1 2 3 4 5 6 7 8 9 10 11 12 13 14 15 16 17 18…" at bounding box center [322, 223] width 75 height 88
click at [298, 260] on span "Max number of days: 21" at bounding box center [307, 259] width 37 height 4
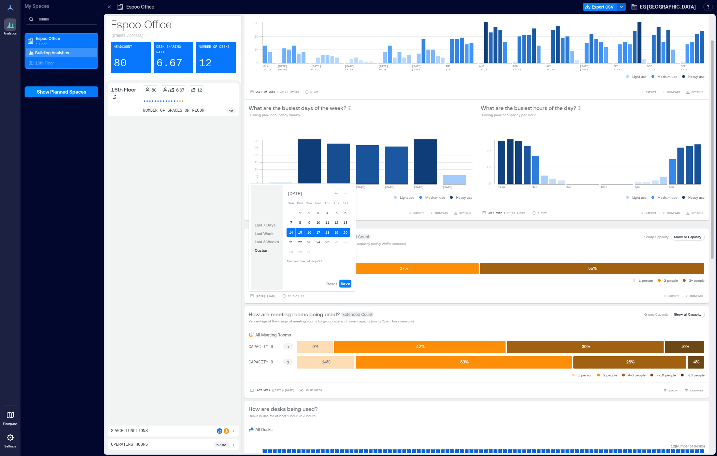
click at [345, 300] on div "[DATE] - [DATE] 15 minutes EXPORT COMPARE" at bounding box center [477, 295] width 465 height 15
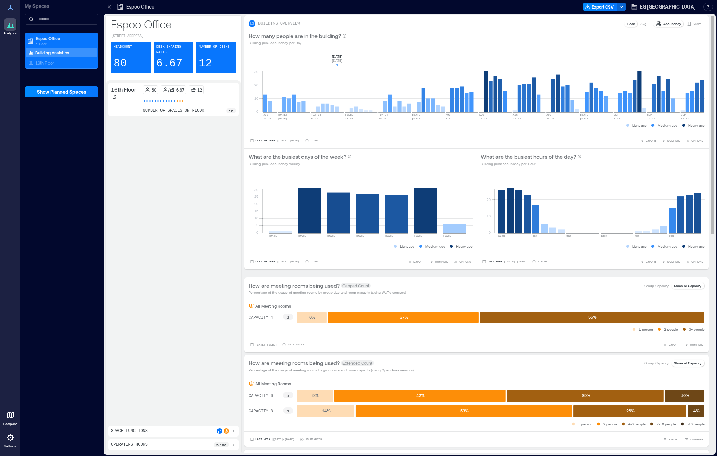
scroll to position [0, 0]
click at [12, 11] on icon at bounding box center [10, 7] width 8 height 8
